Goal: Task Accomplishment & Management: Manage account settings

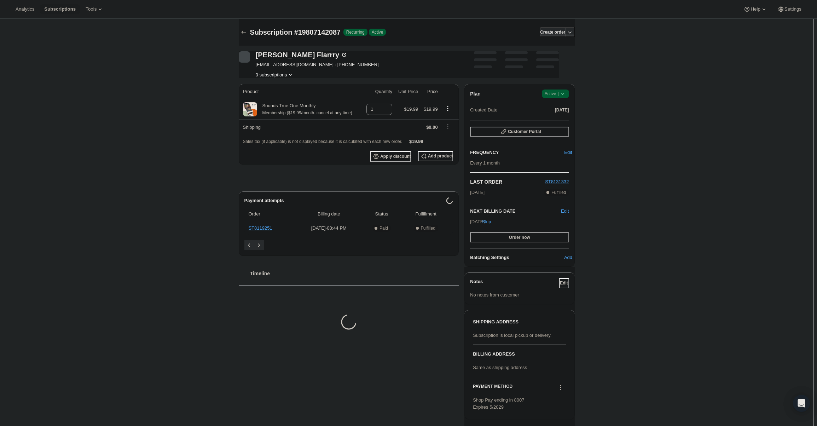
click at [550, 94] on span "Active |" at bounding box center [556, 93] width 22 height 7
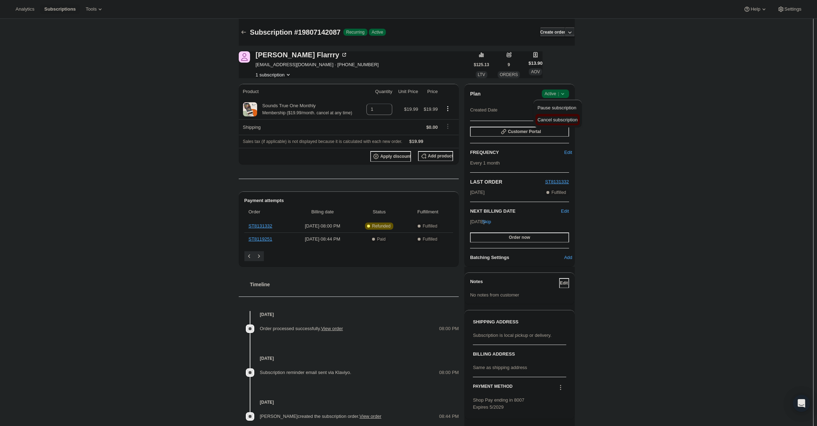
click at [551, 117] on span "Cancel subscription" at bounding box center [558, 119] width 40 height 5
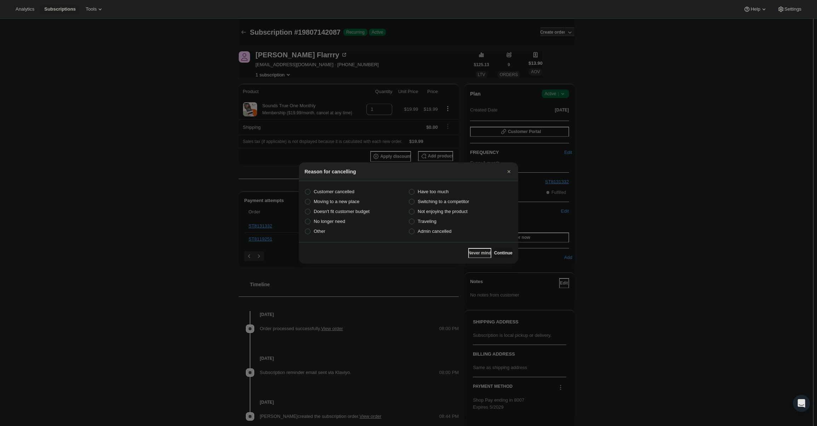
drag, startPoint x: 450, startPoint y: 234, endPoint x: 475, endPoint y: 243, distance: 26.9
click at [450, 234] on span "Admin cancelled" at bounding box center [435, 231] width 34 height 5
click at [409, 229] on input "Admin cancelled" at bounding box center [409, 229] width 0 height 0
radio input "true"
click at [495, 253] on span "Continue" at bounding box center [503, 253] width 18 height 6
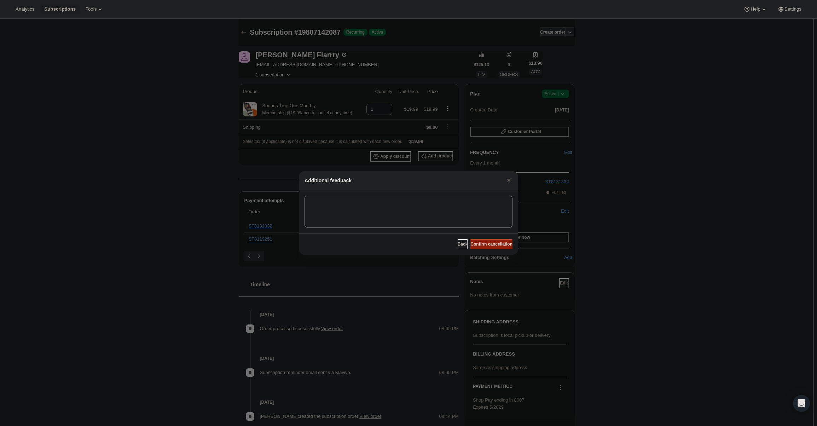
click at [492, 247] on button "Confirm cancellation" at bounding box center [491, 244] width 42 height 10
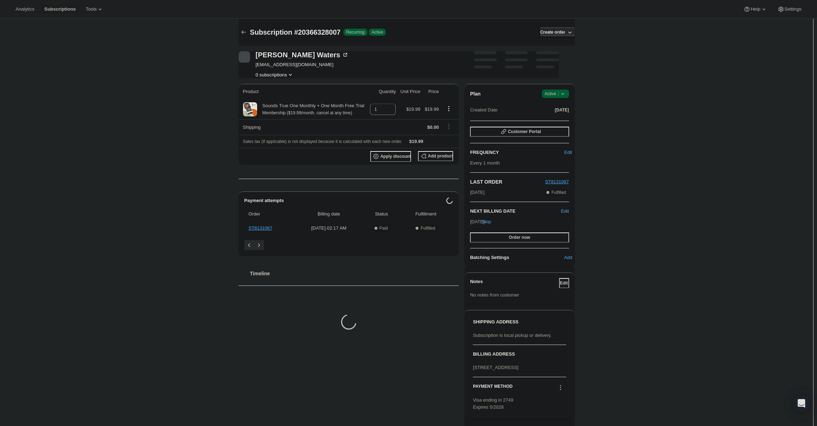
click at [563, 92] on icon at bounding box center [562, 93] width 7 height 7
click at [561, 119] on span "Cancel subscription" at bounding box center [558, 119] width 40 height 5
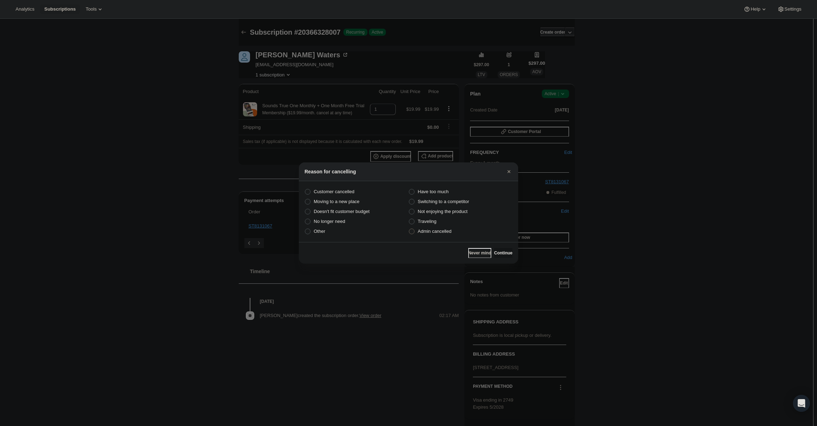
click at [450, 233] on span "Admin cancelled" at bounding box center [435, 231] width 34 height 5
click at [409, 229] on input "Admin cancelled" at bounding box center [409, 229] width 0 height 0
radio input "true"
click at [503, 251] on span "Continue" at bounding box center [503, 253] width 18 height 6
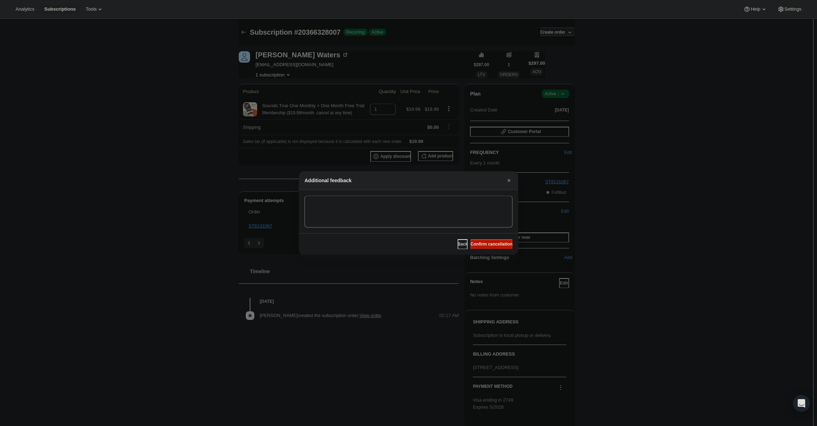
drag, startPoint x: 501, startPoint y: 249, endPoint x: 491, endPoint y: 243, distance: 10.9
click at [500, 249] on button "Confirm cancellation" at bounding box center [491, 244] width 42 height 10
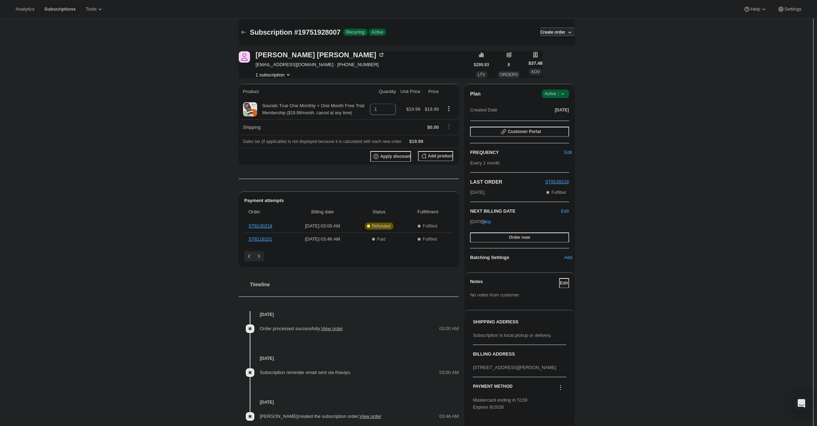
click at [562, 93] on icon at bounding box center [562, 93] width 7 height 7
click at [558, 116] on span "Cancel subscription" at bounding box center [558, 119] width 40 height 7
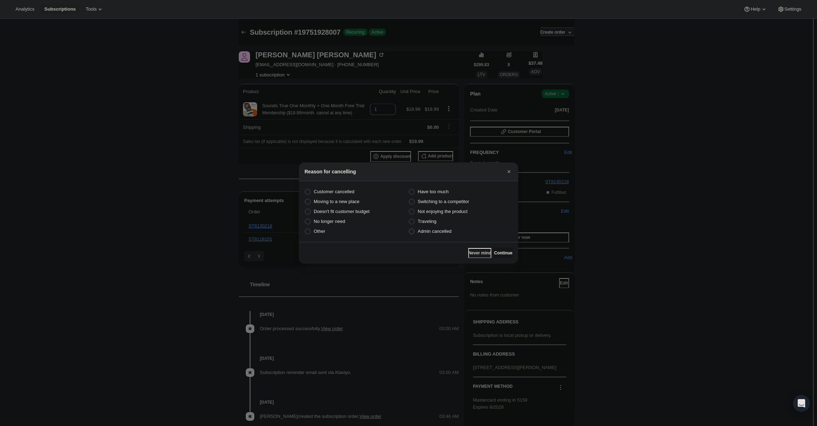
click at [433, 230] on span "Admin cancelled" at bounding box center [435, 231] width 34 height 5
click at [409, 229] on input "Admin cancelled" at bounding box center [409, 229] width 0 height 0
radio input "true"
click at [497, 249] on button "Continue" at bounding box center [503, 253] width 18 height 10
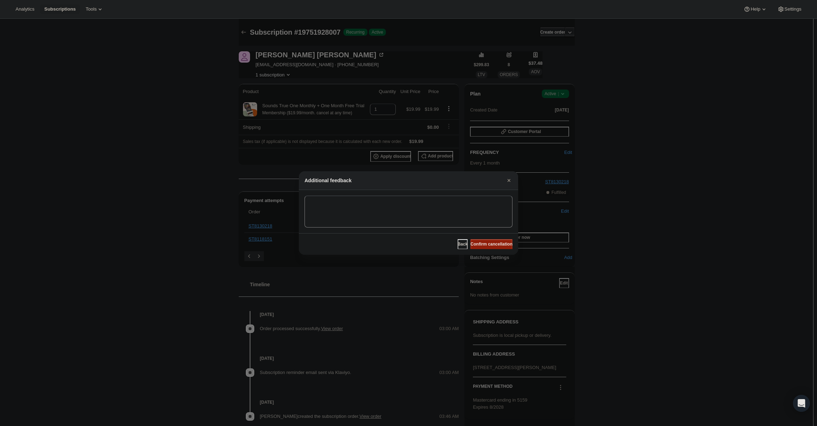
click at [496, 242] on span "Confirm cancellation" at bounding box center [491, 244] width 42 height 6
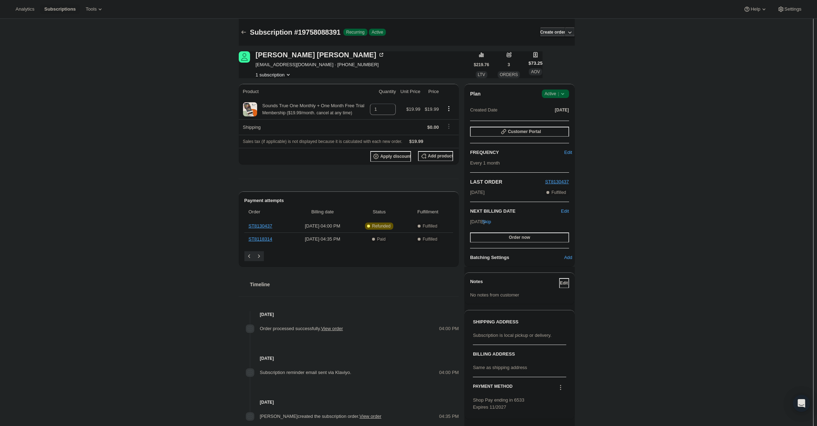
click at [541, 97] on div "Plan Success Active |" at bounding box center [519, 93] width 99 height 8
click at [553, 93] on span "Active |" at bounding box center [556, 93] width 22 height 7
drag, startPoint x: 561, startPoint y: 127, endPoint x: 558, endPoint y: 118, distance: 9.6
click at [560, 123] on div "Pause subscription Cancel subscription" at bounding box center [557, 114] width 48 height 28
click at [558, 118] on span "Cancel subscription" at bounding box center [558, 119] width 40 height 5
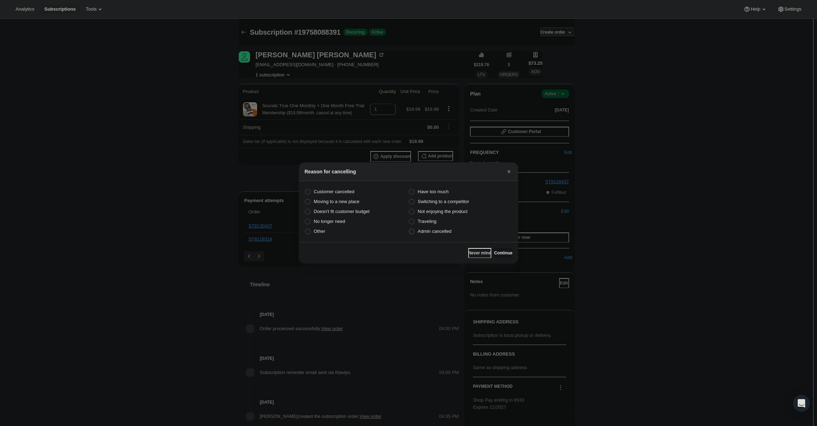
click at [441, 235] on span "Admin cancelled" at bounding box center [435, 231] width 34 height 7
click at [409, 229] on input "Admin cancelled" at bounding box center [409, 229] width 0 height 0
radio input "true"
drag, startPoint x: 508, startPoint y: 257, endPoint x: 505, endPoint y: 254, distance: 4.3
click at [506, 256] on button "Continue" at bounding box center [503, 253] width 18 height 10
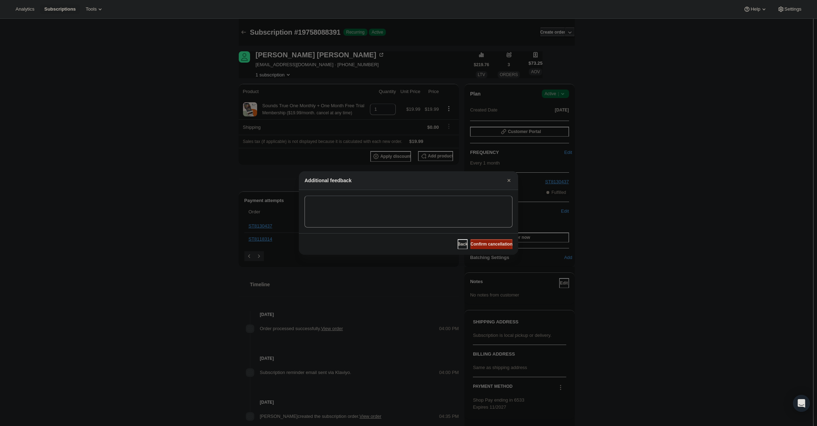
click at [499, 245] on span "Confirm cancellation" at bounding box center [491, 244] width 42 height 6
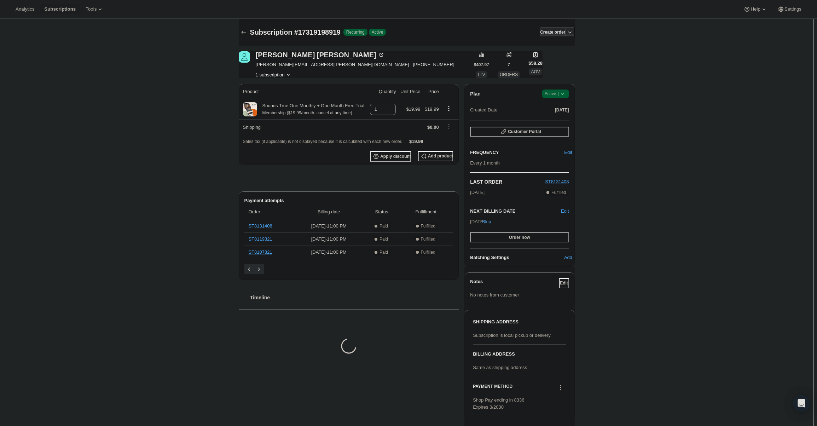
click at [560, 91] on span "Active |" at bounding box center [556, 93] width 22 height 7
click at [554, 127] on div "Pause subscription Cancel subscription" at bounding box center [558, 115] width 54 height 35
click at [555, 88] on div "Plan Success Active | Created Date [DATE] Customer Portal FREQUENCY Edit Every …" at bounding box center [519, 175] width 110 height 183
click at [556, 92] on span "Active |" at bounding box center [556, 93] width 22 height 7
click at [554, 125] on button "Cancel subscription" at bounding box center [558, 119] width 44 height 11
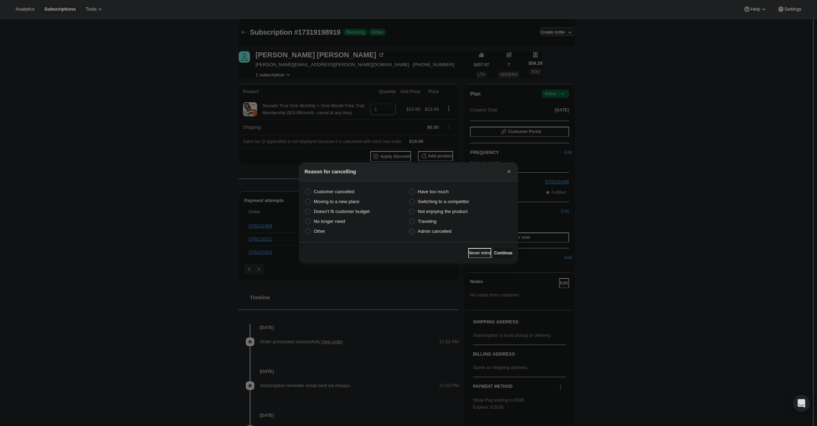
click at [457, 232] on label "Admin cancelled" at bounding box center [461, 231] width 104 height 10
click at [409, 229] on input "Admin cancelled" at bounding box center [409, 229] width 0 height 0
radio input "true"
drag, startPoint x: 497, startPoint y: 251, endPoint x: 493, endPoint y: 240, distance: 11.4
click at [497, 250] on span "Continue" at bounding box center [503, 253] width 18 height 6
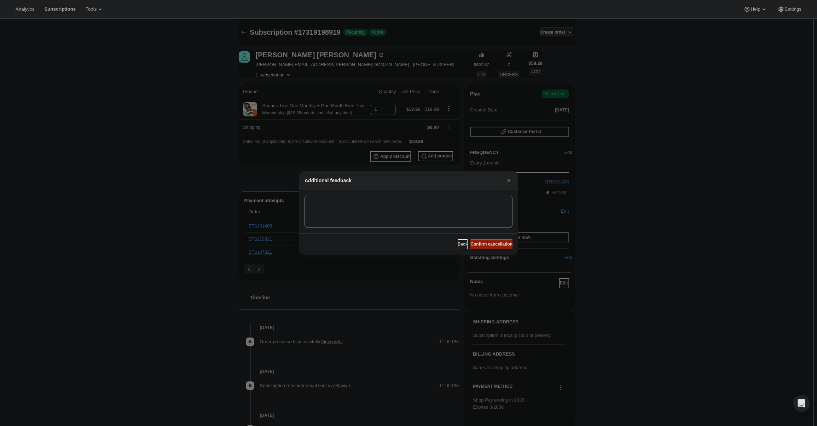
click at [493, 240] on button "Confirm cancellation" at bounding box center [491, 244] width 42 height 10
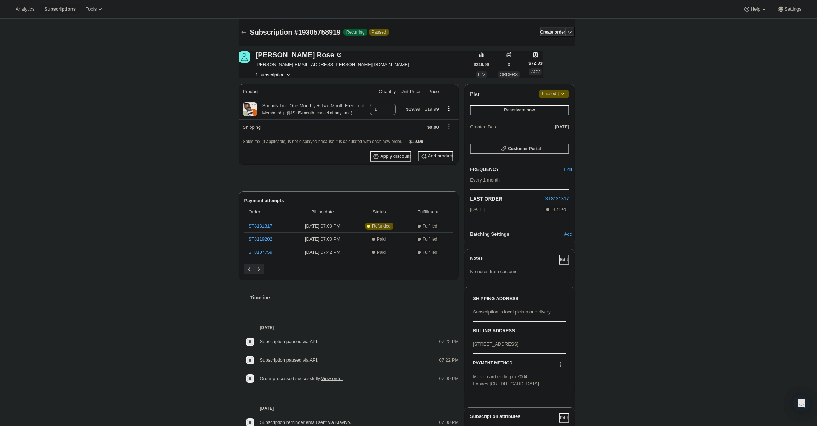
click at [549, 89] on div "Plan Attention Paused | Reactivate now Created Date [DATE] Customer Portal FREQ…" at bounding box center [519, 164] width 110 height 160
click at [549, 91] on span "Paused |" at bounding box center [554, 93] width 24 height 7
click at [550, 107] on span "Cancel subscription" at bounding box center [557, 107] width 40 height 5
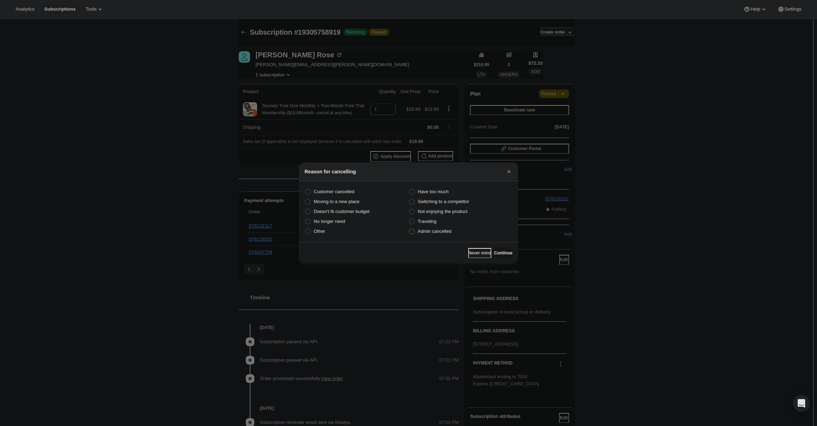
click at [425, 232] on span "Admin cancelled" at bounding box center [435, 231] width 34 height 5
click at [409, 229] on input "Admin cancelled" at bounding box center [409, 229] width 0 height 0
radio input "true"
drag, startPoint x: 502, startPoint y: 256, endPoint x: 499, endPoint y: 247, distance: 10.5
click at [501, 255] on button "Continue" at bounding box center [503, 253] width 18 height 10
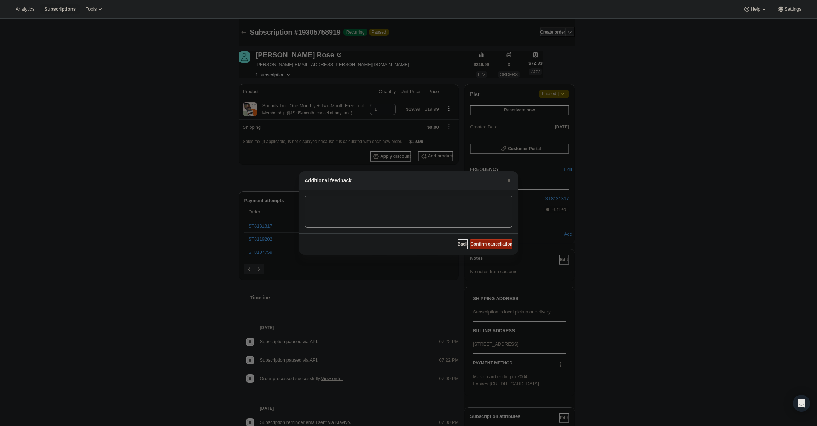
click at [499, 247] on span "Confirm cancellation" at bounding box center [491, 244] width 42 height 6
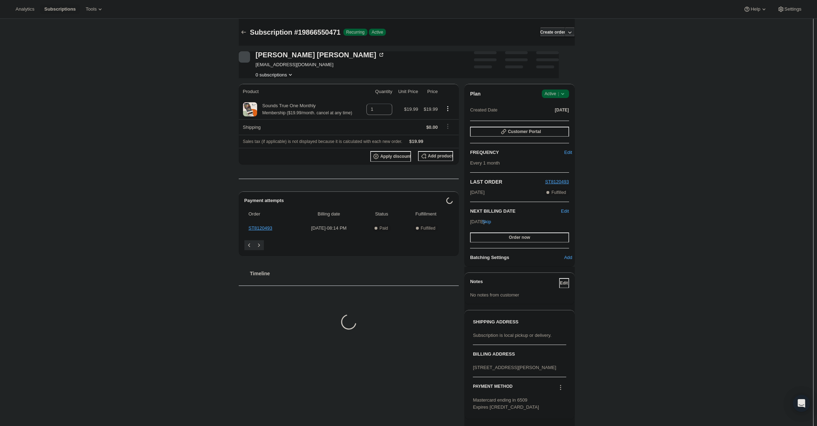
click at [559, 98] on span "Success Active |" at bounding box center [555, 93] width 27 height 8
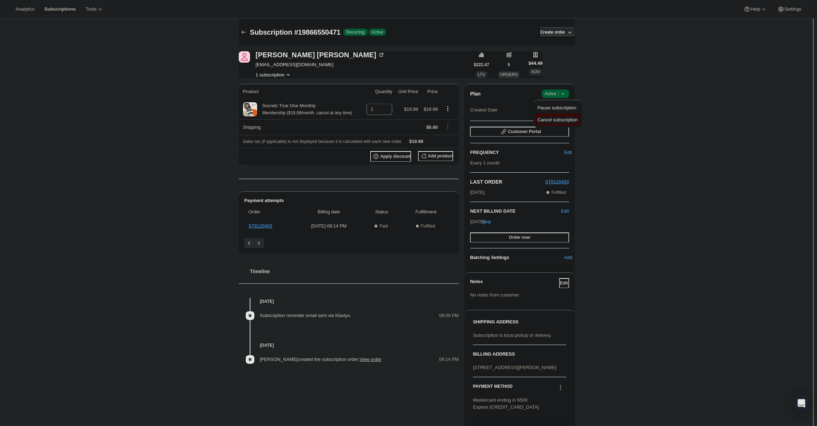
click at [555, 119] on span "Cancel subscription" at bounding box center [558, 119] width 40 height 5
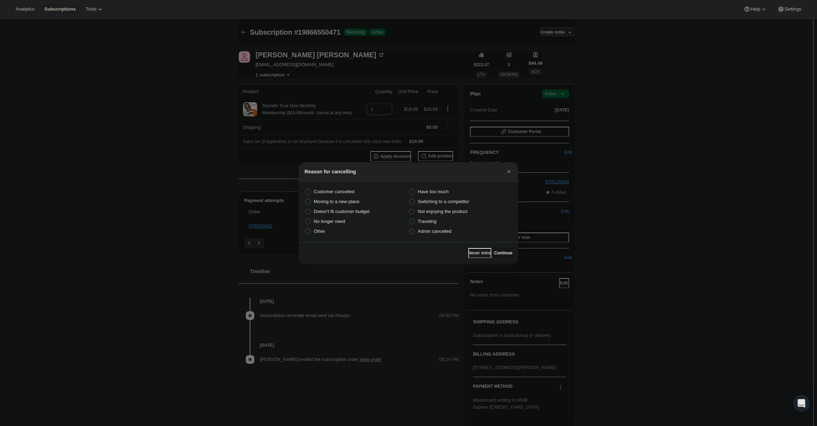
click at [442, 230] on span "Admin cancelled" at bounding box center [435, 231] width 34 height 5
click at [409, 229] on input "Admin cancelled" at bounding box center [409, 229] width 0 height 0
radio input "true"
drag, startPoint x: 511, startPoint y: 252, endPoint x: 505, endPoint y: 244, distance: 10.3
click at [511, 252] on button "Continue" at bounding box center [503, 253] width 18 height 10
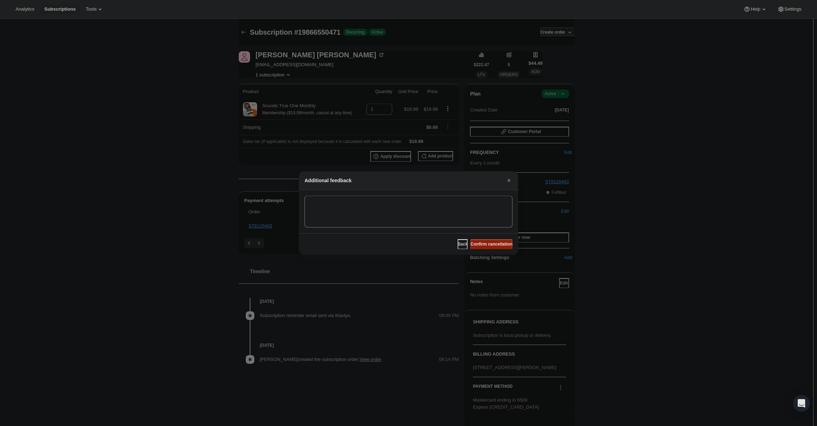
click at [505, 244] on span "Confirm cancellation" at bounding box center [491, 244] width 42 height 6
